Goal: Task Accomplishment & Management: Manage account settings

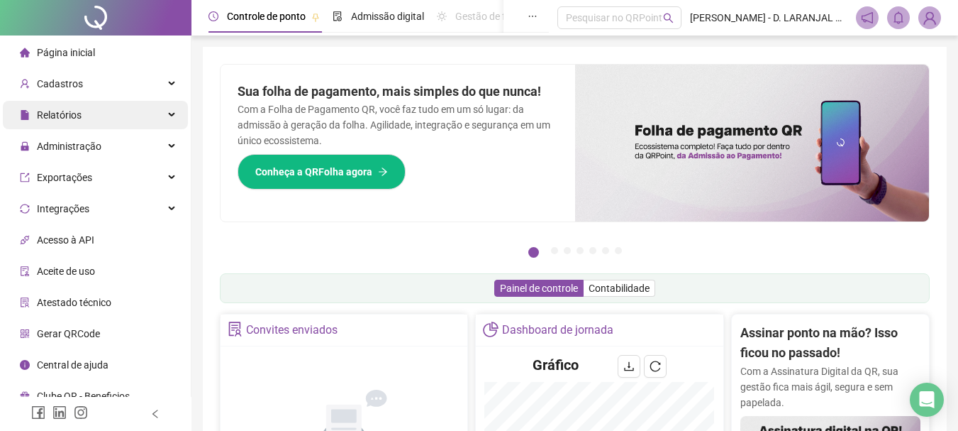
click at [131, 116] on div "Relatórios" at bounding box center [95, 115] width 185 height 28
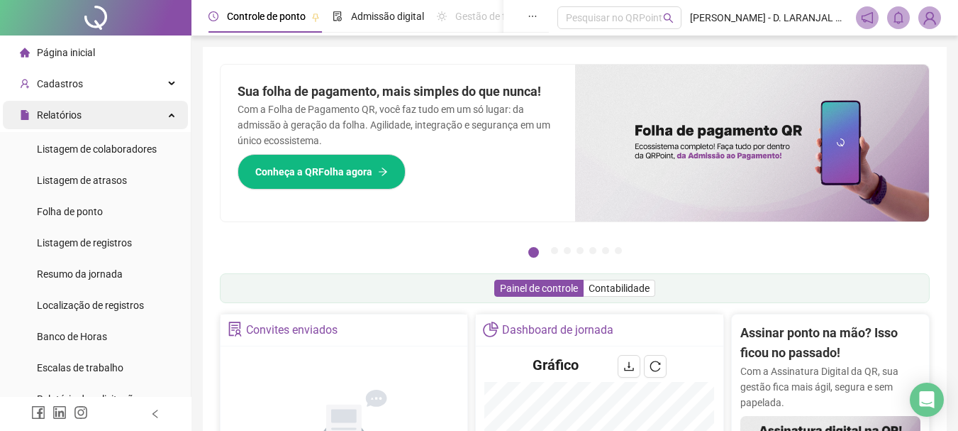
click at [141, 118] on div "Relatórios" at bounding box center [95, 115] width 185 height 28
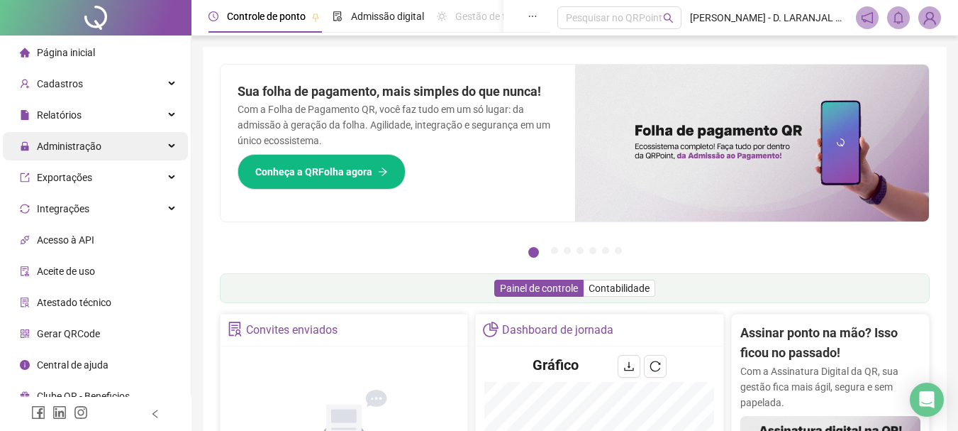
click at [142, 148] on div "Administração" at bounding box center [95, 146] width 185 height 28
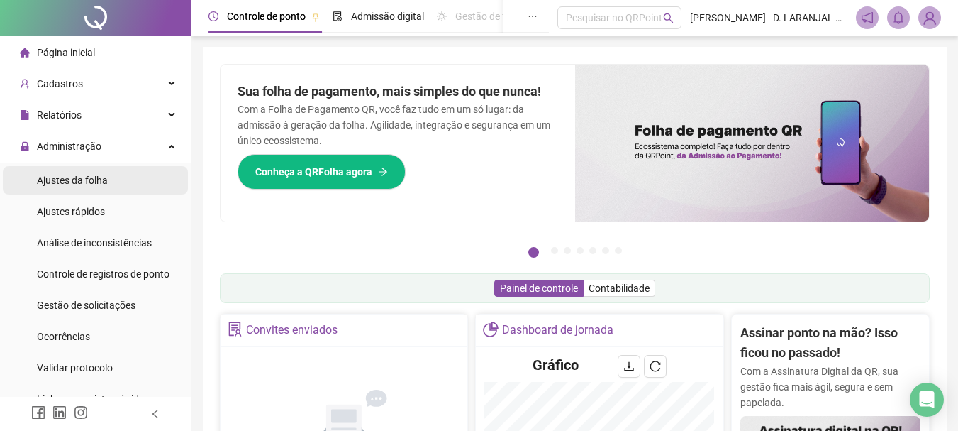
click at [114, 189] on li "Ajustes da folha" at bounding box center [95, 180] width 185 height 28
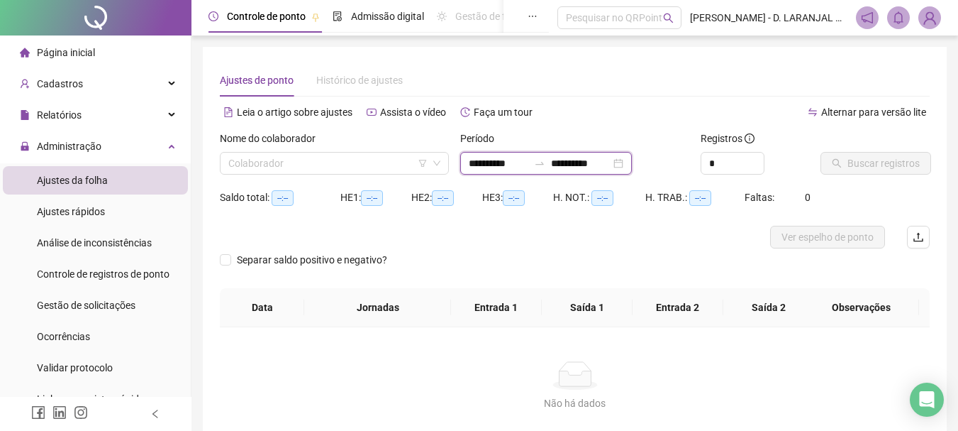
click at [611, 165] on input "**********" at bounding box center [581, 163] width 60 height 16
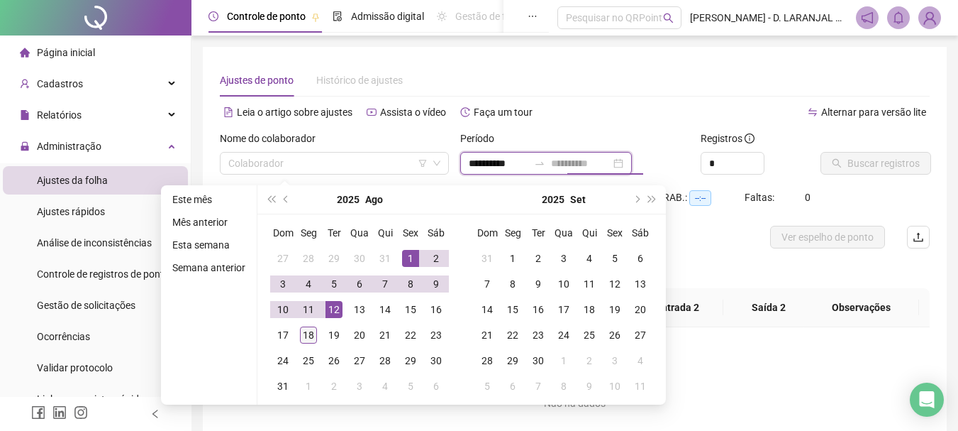
type input "**********"
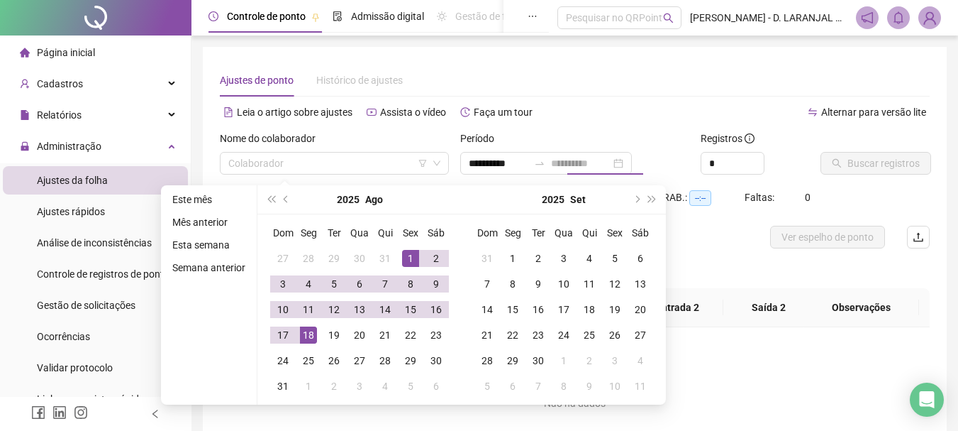
click at [306, 337] on div "18" at bounding box center [308, 334] width 17 height 17
type input "**********"
click at [411, 259] on div "1" at bounding box center [410, 258] width 17 height 17
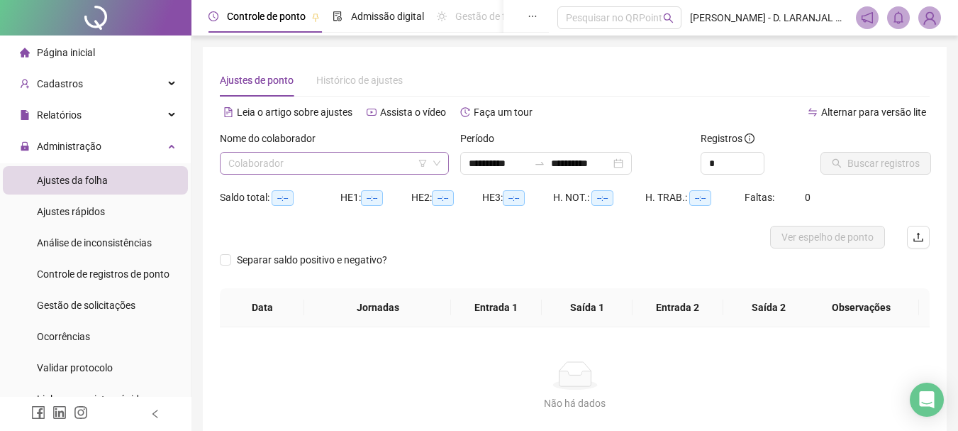
click at [330, 172] on input "search" at bounding box center [327, 163] width 199 height 21
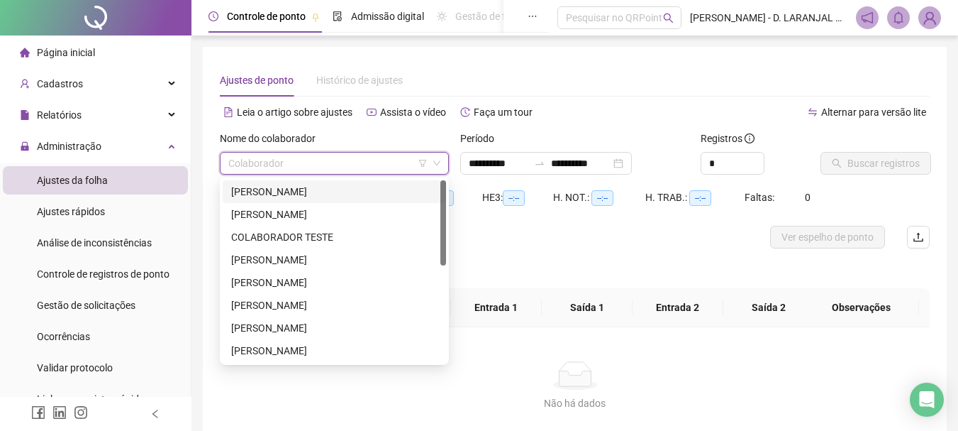
click at [326, 195] on div "ADRIANA SERRAO DE MIRANDA" at bounding box center [334, 192] width 206 height 16
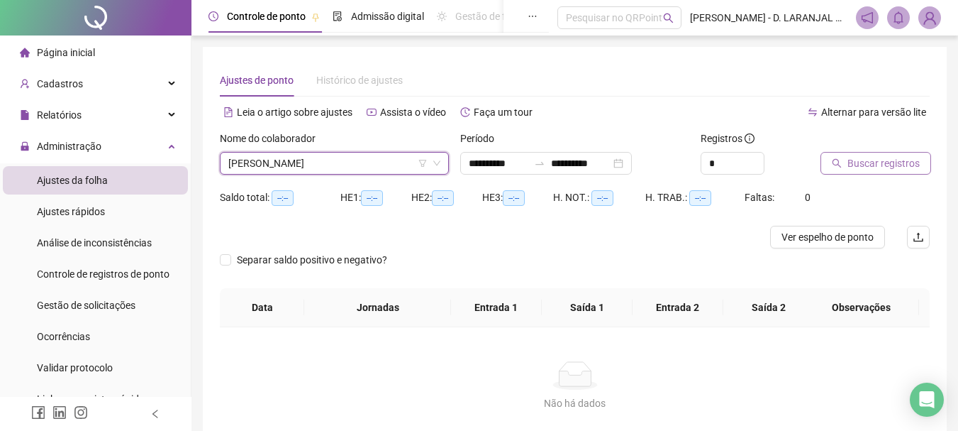
click at [873, 165] on span "Buscar registros" at bounding box center [884, 163] width 72 height 16
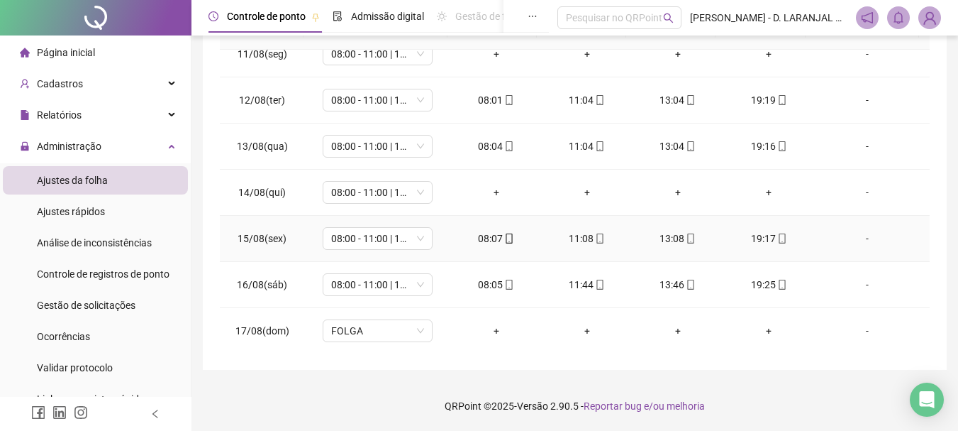
scroll to position [527, 0]
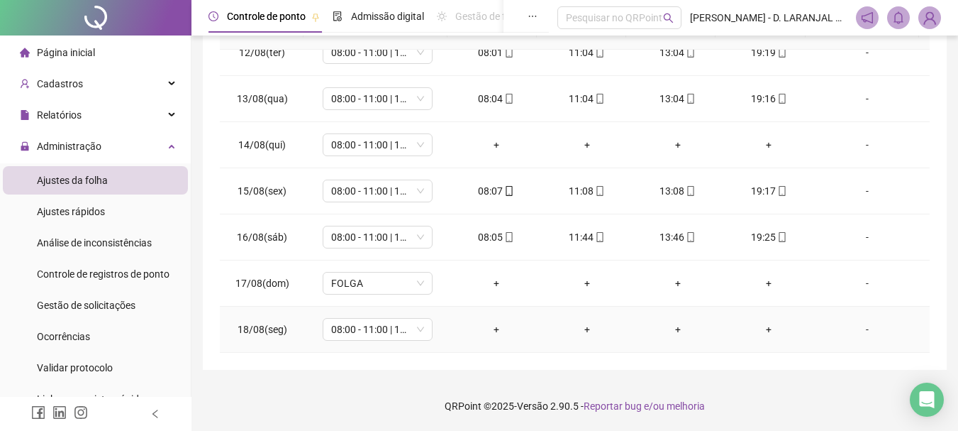
click at [492, 330] on div "+" at bounding box center [496, 329] width 68 height 16
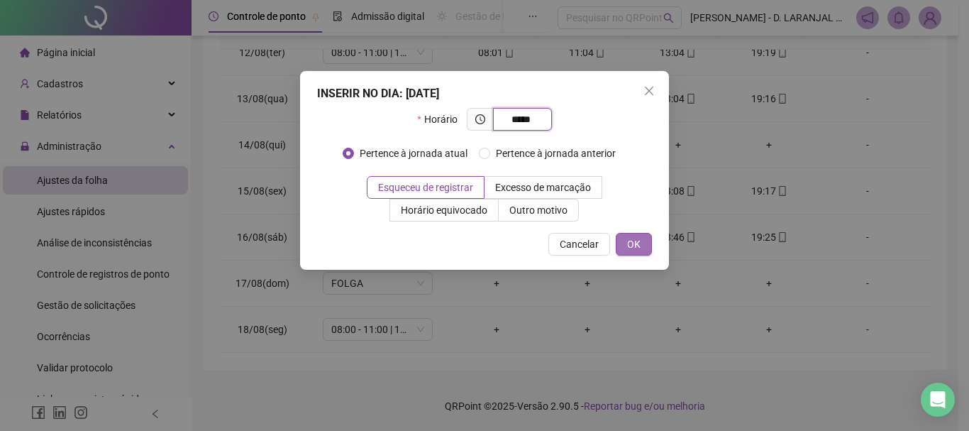
type input "*****"
click at [640, 243] on span "OK" at bounding box center [633, 244] width 13 height 16
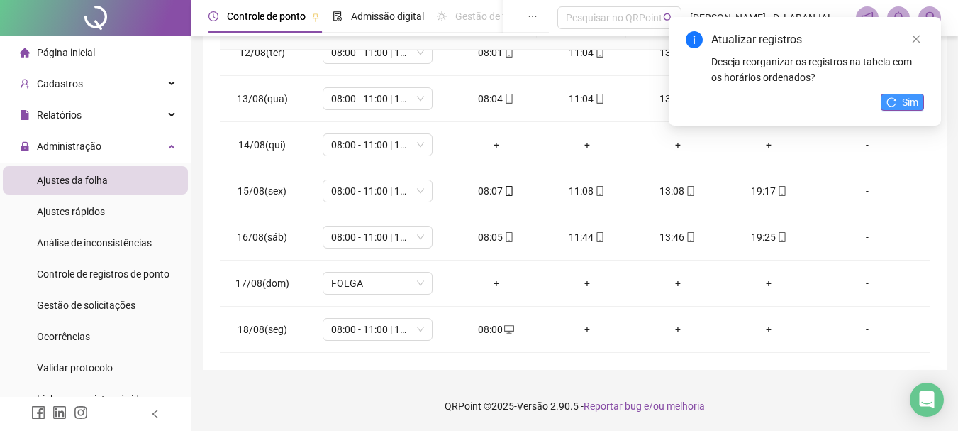
click at [898, 100] on button "Sim" at bounding box center [902, 102] width 43 height 17
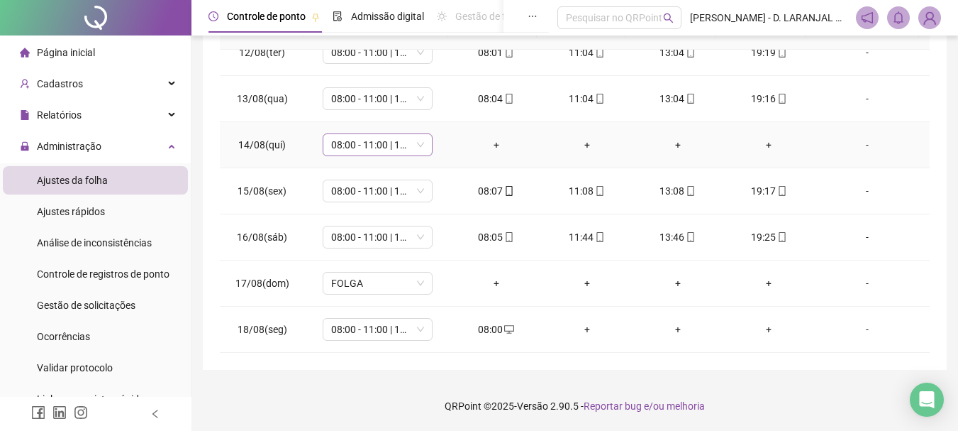
click at [417, 148] on span "08:00 - 11:00 | 13:00 - 19:30" at bounding box center [377, 144] width 93 height 21
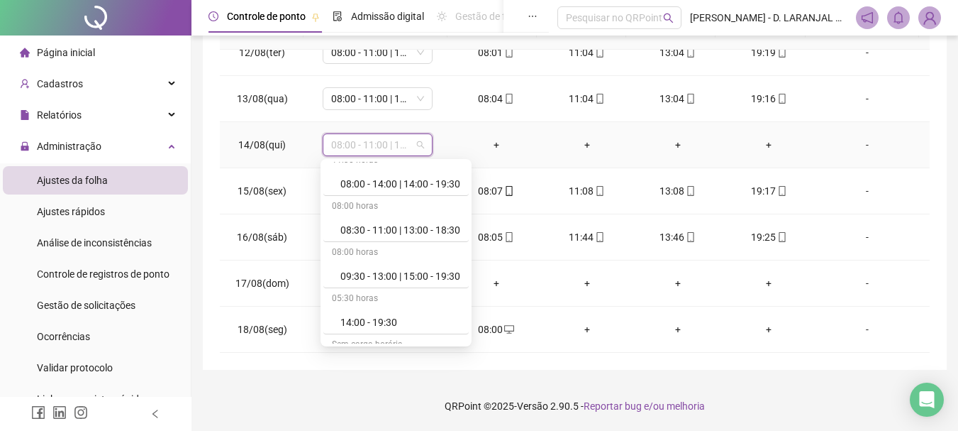
scroll to position [372, 0]
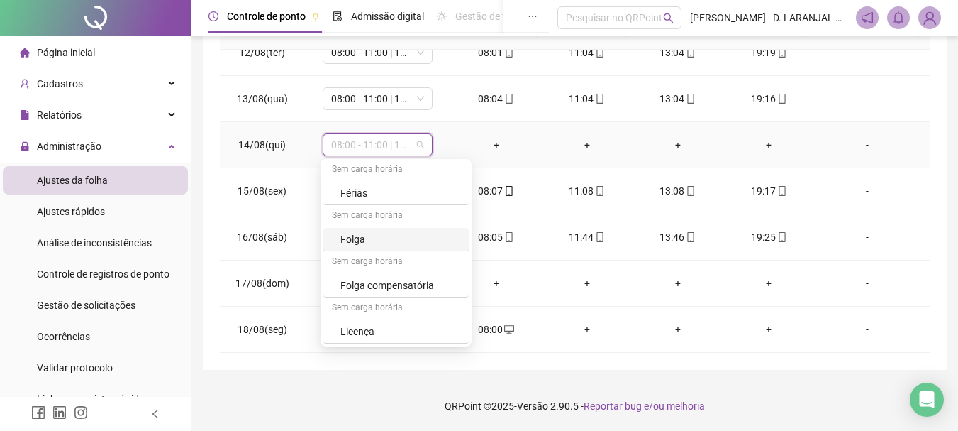
click at [384, 246] on div "Folga" at bounding box center [400, 239] width 120 height 16
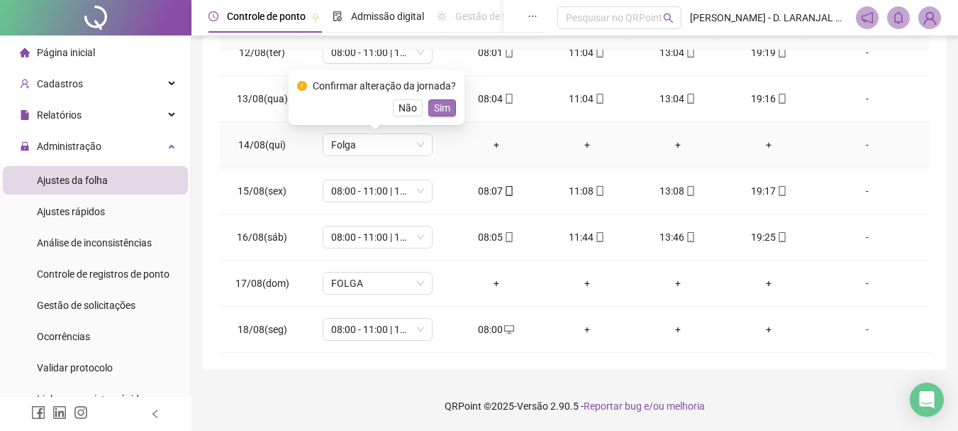
click at [438, 105] on span "Sim" at bounding box center [442, 108] width 16 height 16
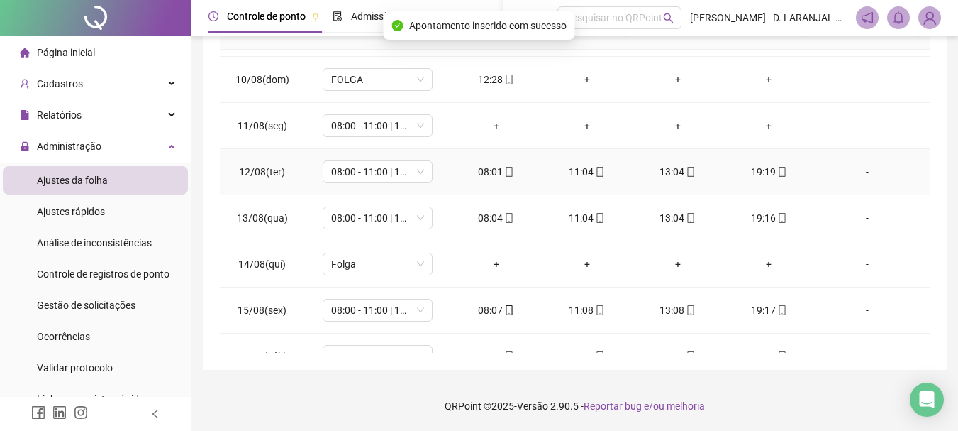
scroll to position [385, 0]
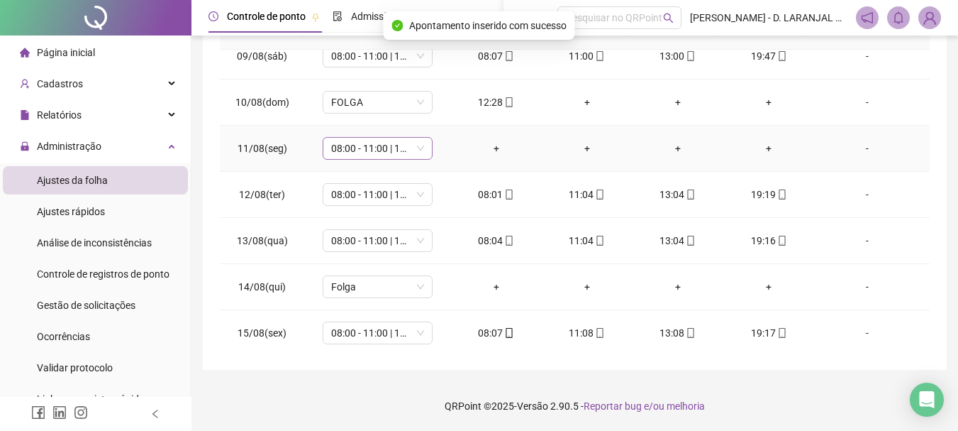
click at [421, 148] on span "08:00 - 11:00 | 13:00 - 19:30" at bounding box center [377, 148] width 93 height 21
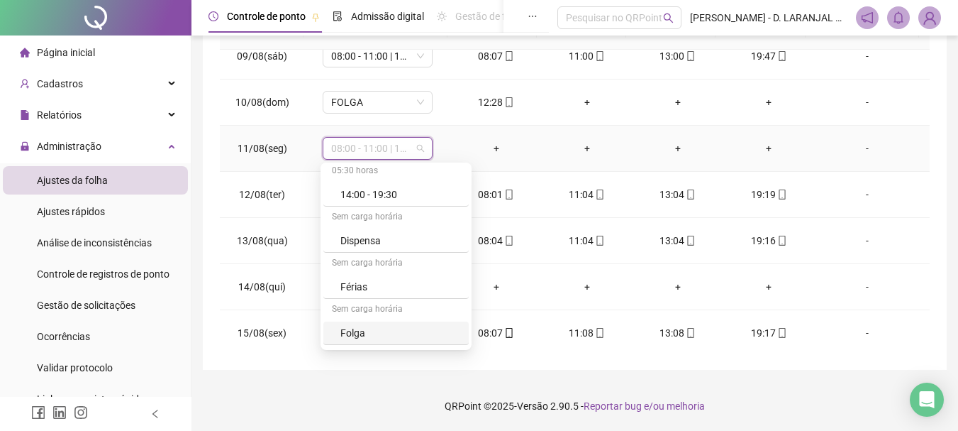
scroll to position [355, 0]
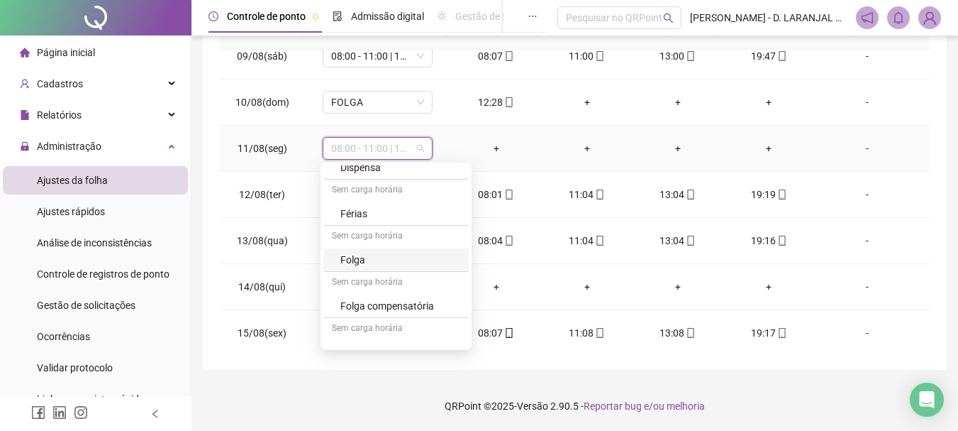
click at [387, 257] on div "Folga" at bounding box center [400, 260] width 120 height 16
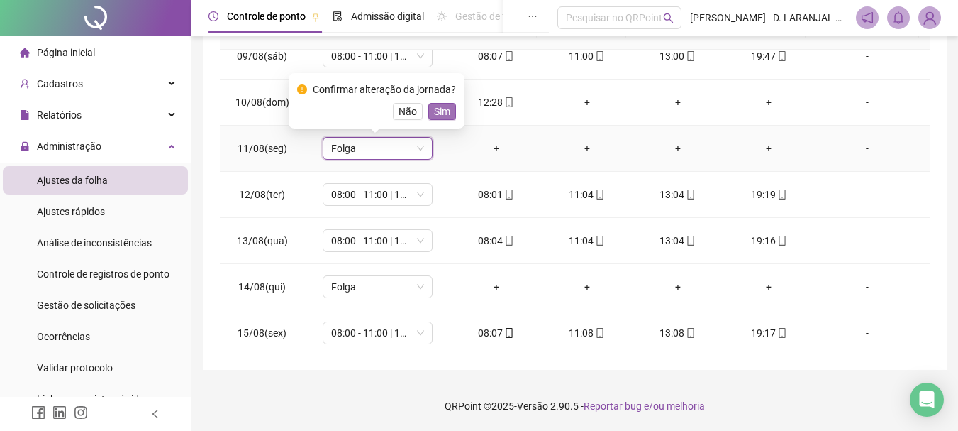
click at [445, 110] on span "Sim" at bounding box center [442, 112] width 16 height 16
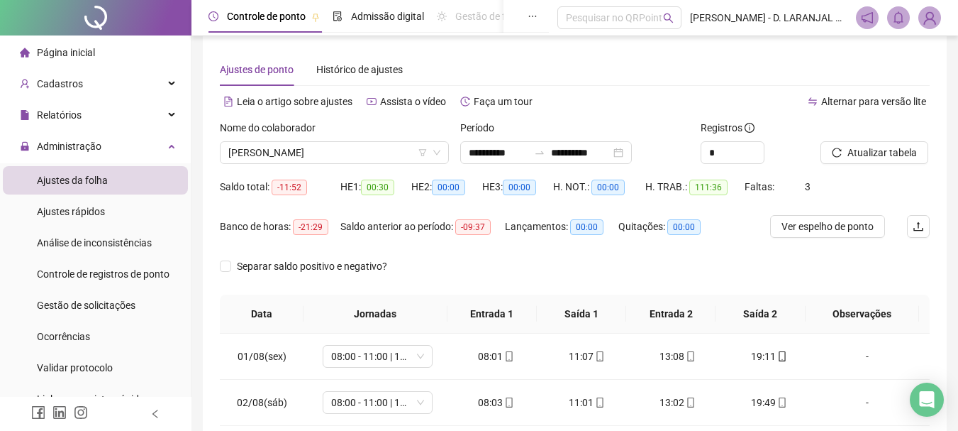
scroll to position [0, 0]
